Goal: Information Seeking & Learning: Learn about a topic

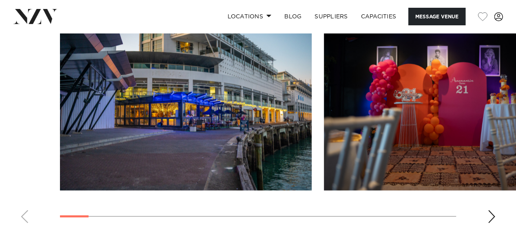
scroll to position [815, 0]
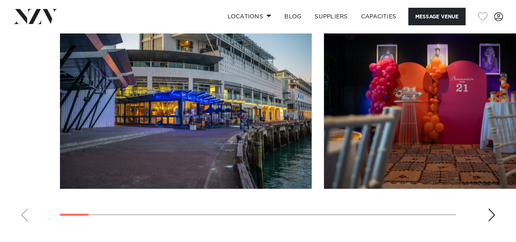
click at [491, 208] on div "Next slide" at bounding box center [491, 214] width 8 height 13
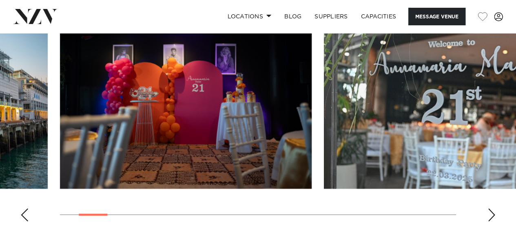
click at [491, 208] on div "Next slide" at bounding box center [491, 214] width 8 height 13
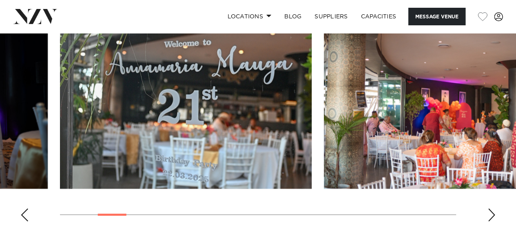
click at [491, 208] on div "Next slide" at bounding box center [491, 214] width 8 height 13
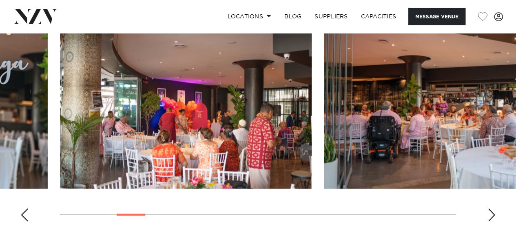
click at [489, 208] on div "Next slide" at bounding box center [491, 214] width 8 height 13
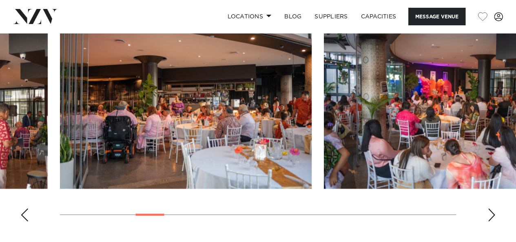
click at [489, 208] on div "Next slide" at bounding box center [491, 214] width 8 height 13
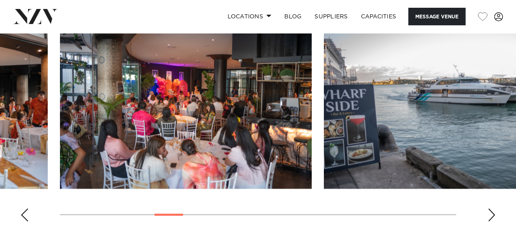
click at [489, 208] on div "Next slide" at bounding box center [491, 214] width 8 height 13
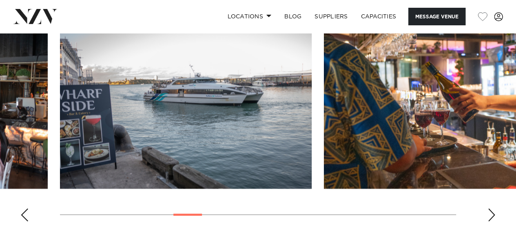
click at [489, 208] on div "Next slide" at bounding box center [491, 214] width 8 height 13
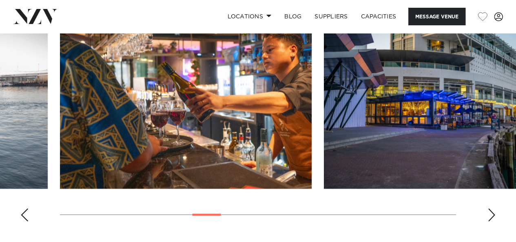
click at [489, 208] on div "Next slide" at bounding box center [491, 214] width 8 height 13
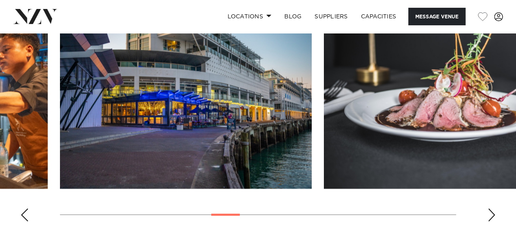
click at [489, 208] on div "Next slide" at bounding box center [491, 214] width 8 height 13
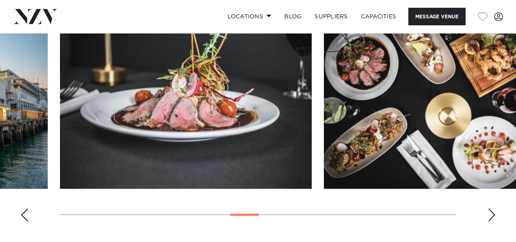
click at [489, 208] on div "Next slide" at bounding box center [491, 214] width 8 height 13
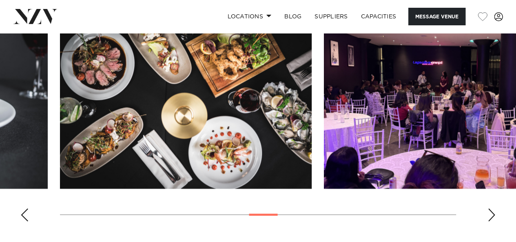
click at [489, 208] on div "Next slide" at bounding box center [491, 214] width 8 height 13
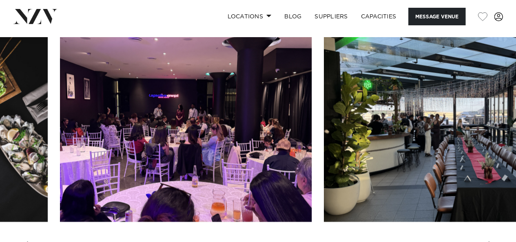
scroll to position [778, 0]
